Goal: Information Seeking & Learning: Learn about a topic

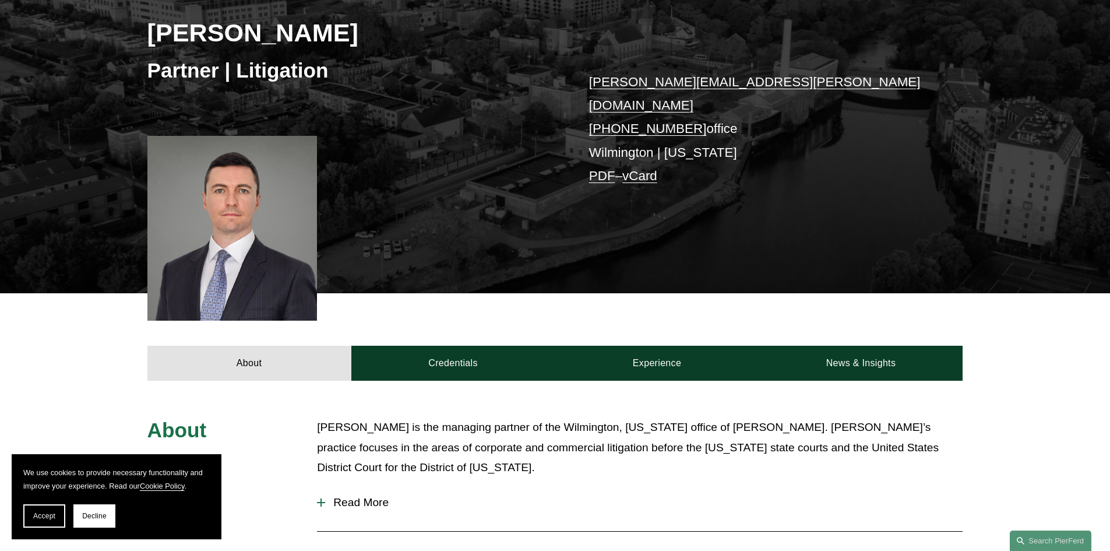
scroll to position [291, 0]
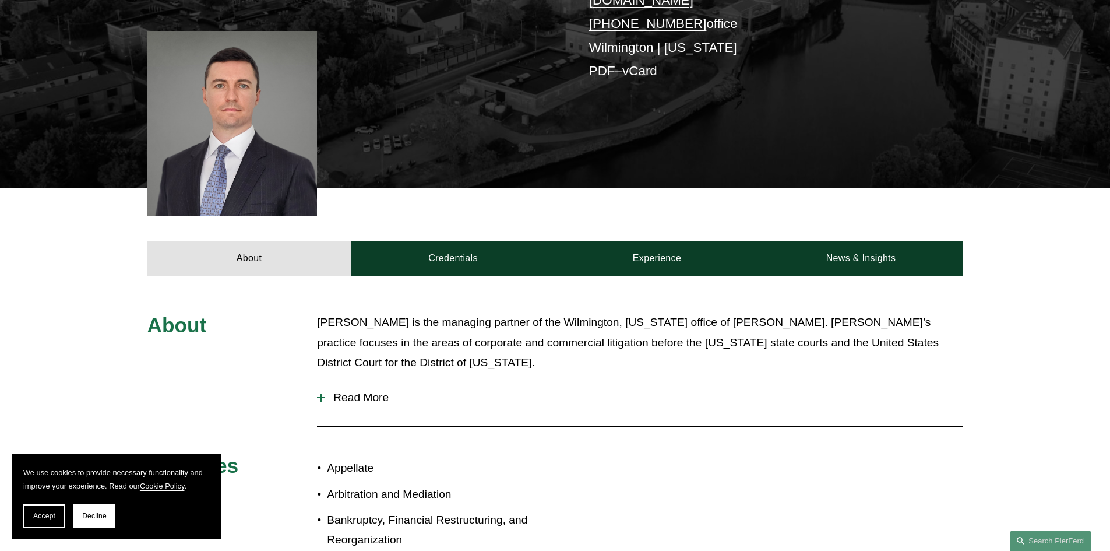
click at [491, 328] on p "[PERSON_NAME] is the managing partner of the Wilmington, [US_STATE] office of […" at bounding box center [640, 342] width 646 height 61
click at [497, 328] on p "[PERSON_NAME] is the managing partner of the Wilmington, [US_STATE] office of […" at bounding box center [640, 342] width 646 height 61
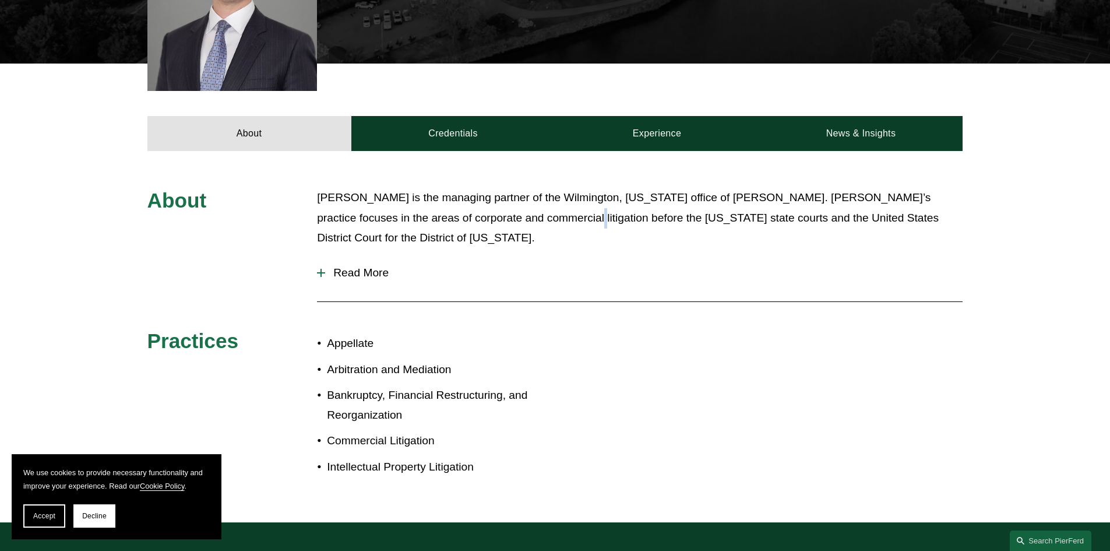
scroll to position [525, 0]
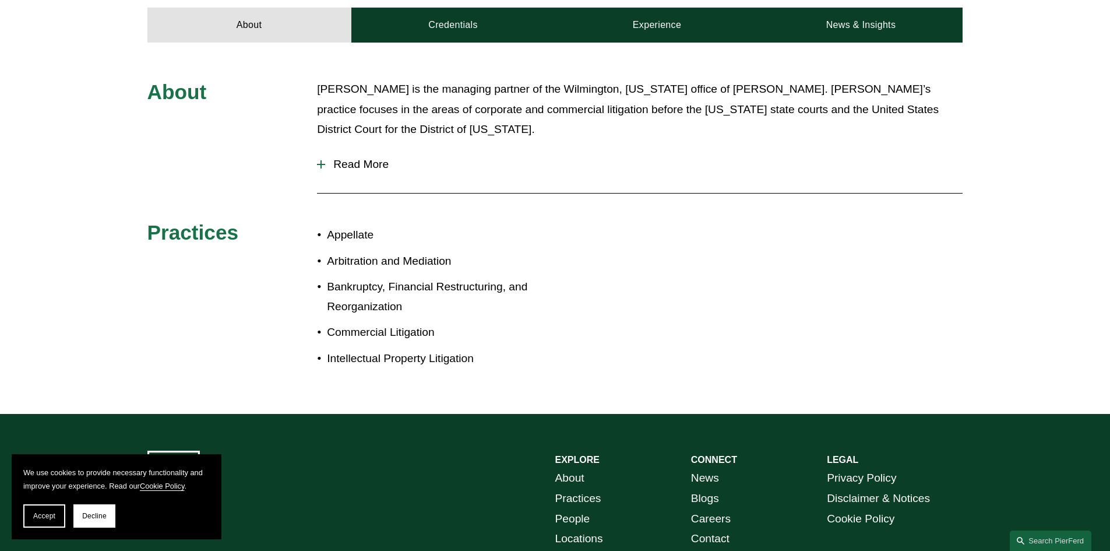
click at [342, 277] on p "Bankruptcy, Financial Restructuring, and Reorganization" at bounding box center [441, 297] width 228 height 40
click at [389, 286] on p "Bankruptcy, Financial Restructuring, and Reorganization" at bounding box center [441, 297] width 228 height 40
click at [437, 277] on p "Bankruptcy, Financial Restructuring, and Reorganization" at bounding box center [441, 297] width 228 height 40
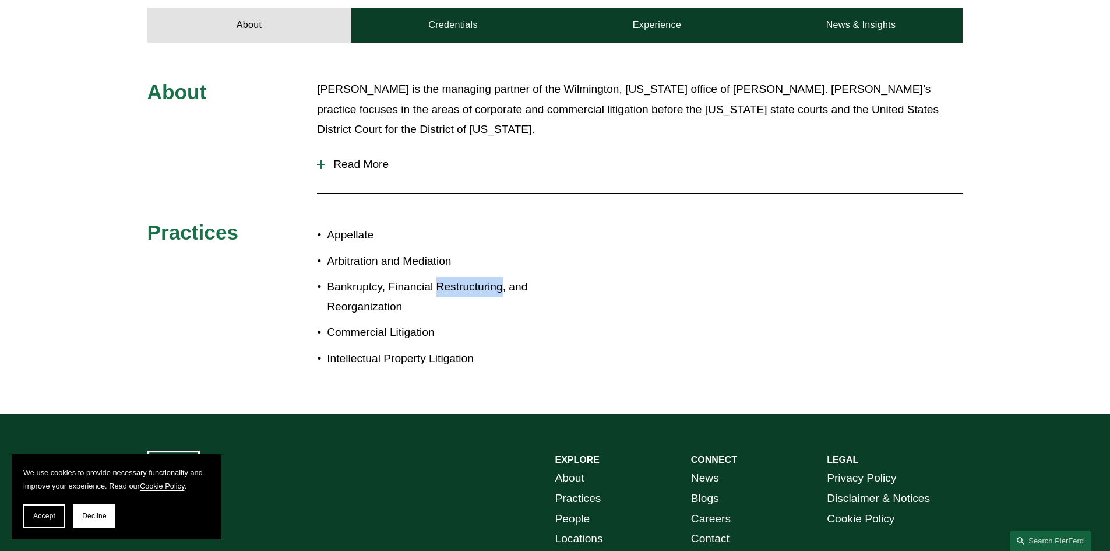
click at [439, 277] on p "Bankruptcy, Financial Restructuring, and Reorganization" at bounding box center [441, 297] width 228 height 40
